Goal: Find specific page/section: Find specific page/section

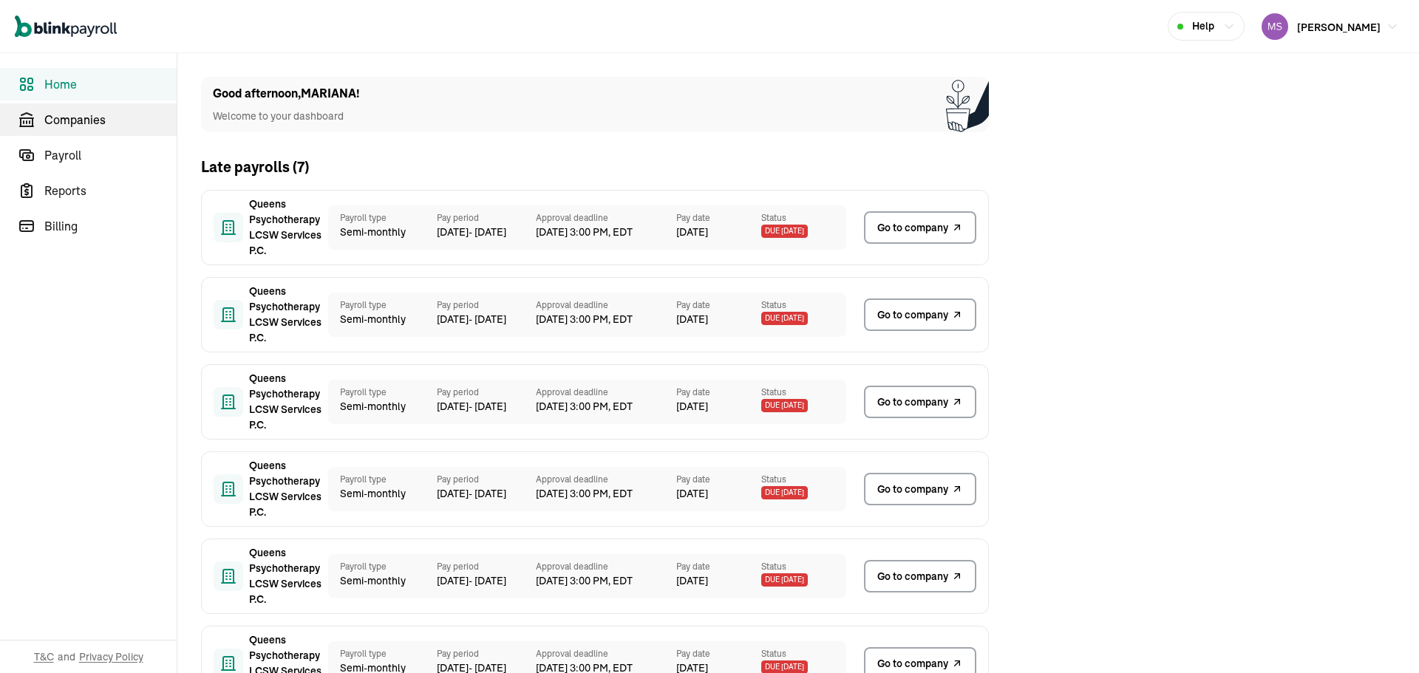
click at [139, 128] on span "Companies" at bounding box center [110, 120] width 132 height 18
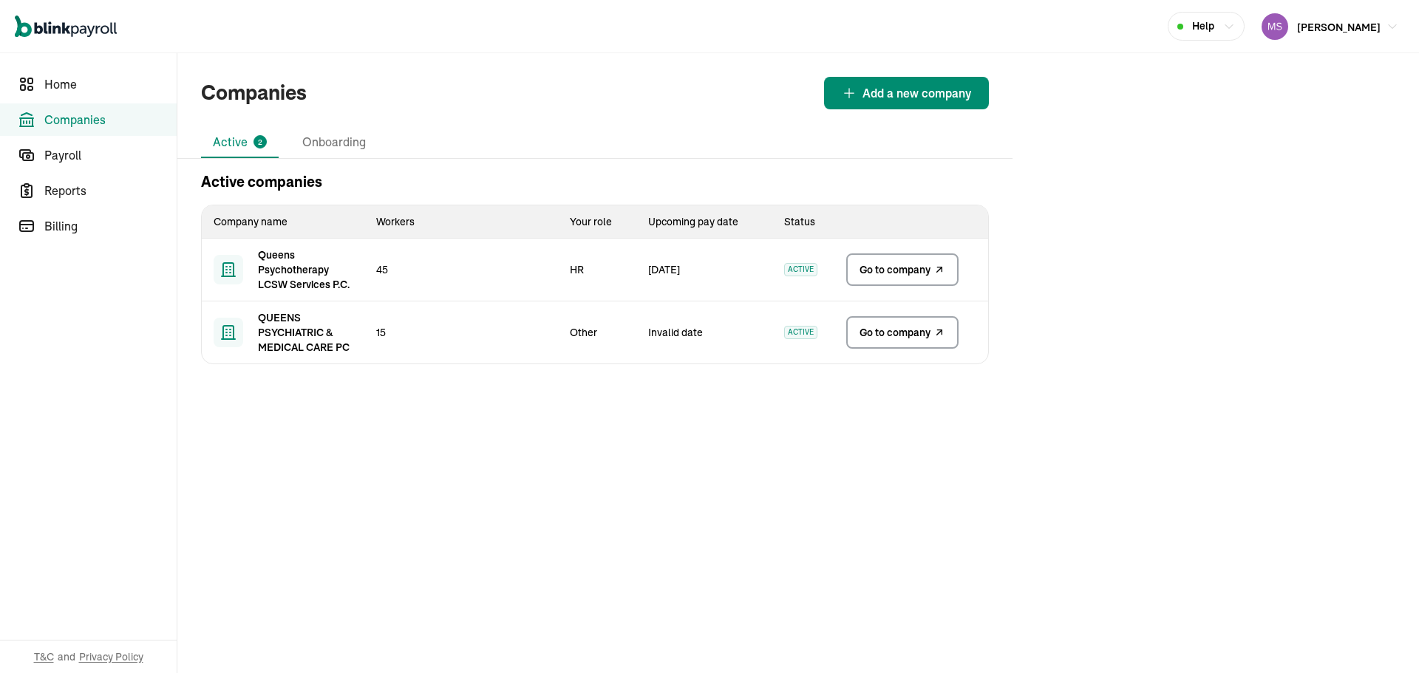
click at [852, 277] on link "Go to company" at bounding box center [902, 270] width 112 height 33
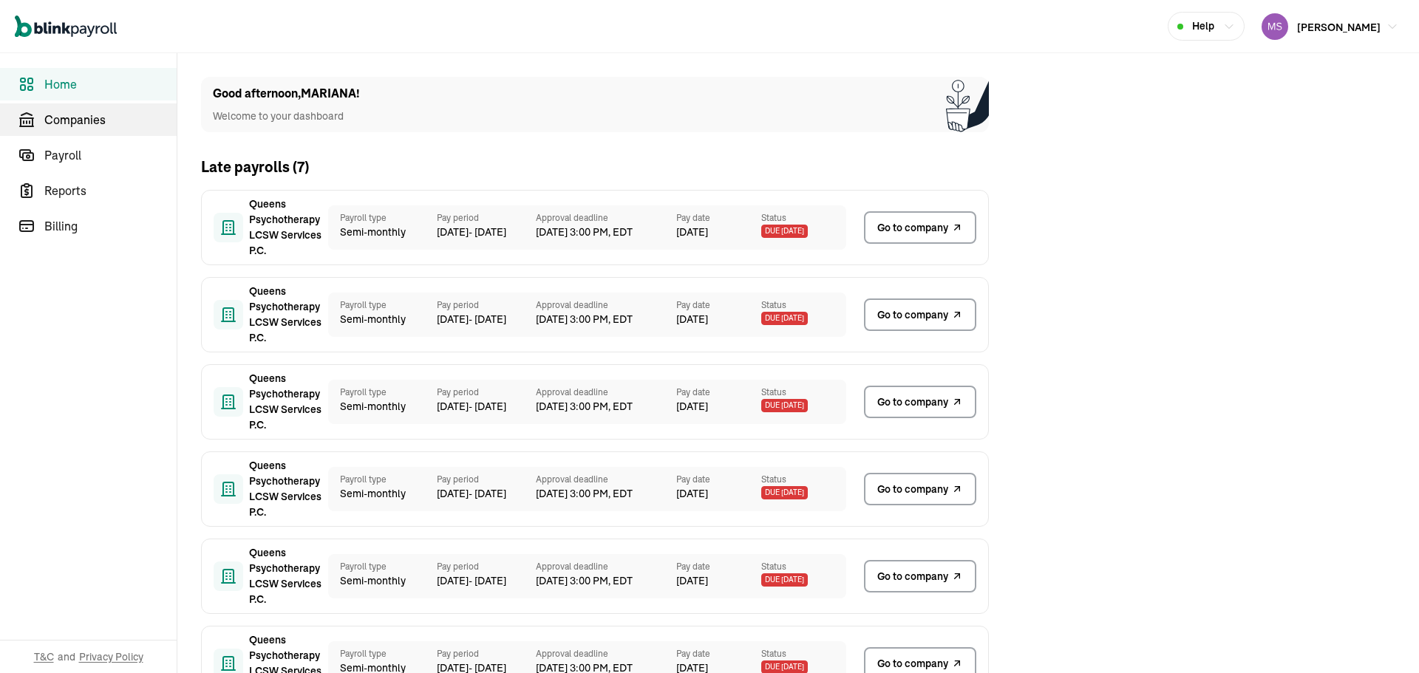
click at [139, 128] on span "Companies" at bounding box center [110, 120] width 132 height 18
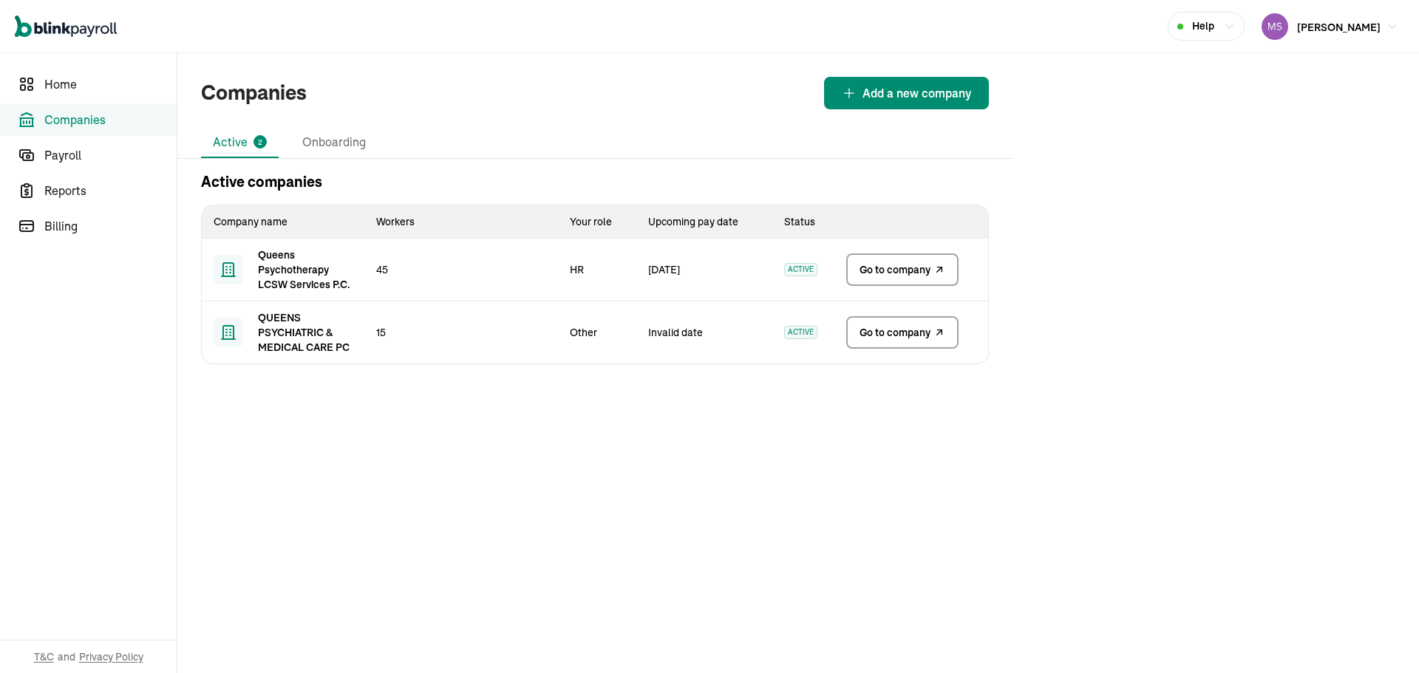
click at [852, 277] on link "Go to company" at bounding box center [902, 270] width 112 height 33
